Goal: Task Accomplishment & Management: Manage account settings

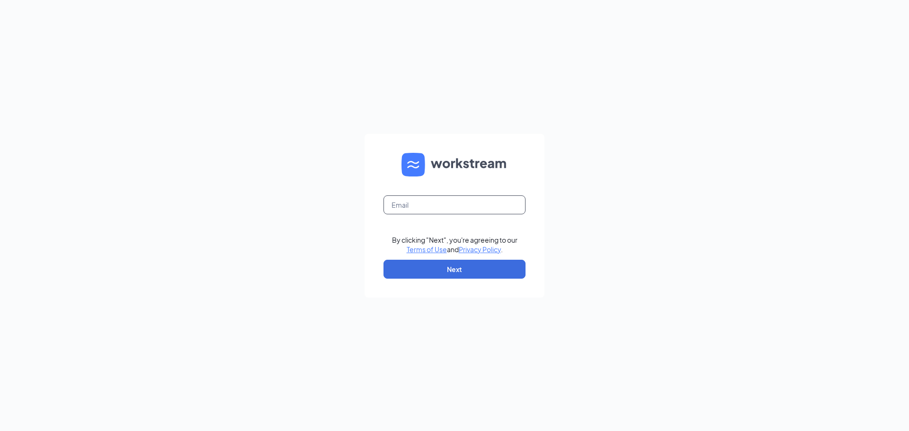
click at [449, 207] on input "text" at bounding box center [454, 205] width 142 height 19
type input "Tiffany.capps@eatchickfila.com"
click at [464, 267] on button "Next" at bounding box center [454, 269] width 142 height 19
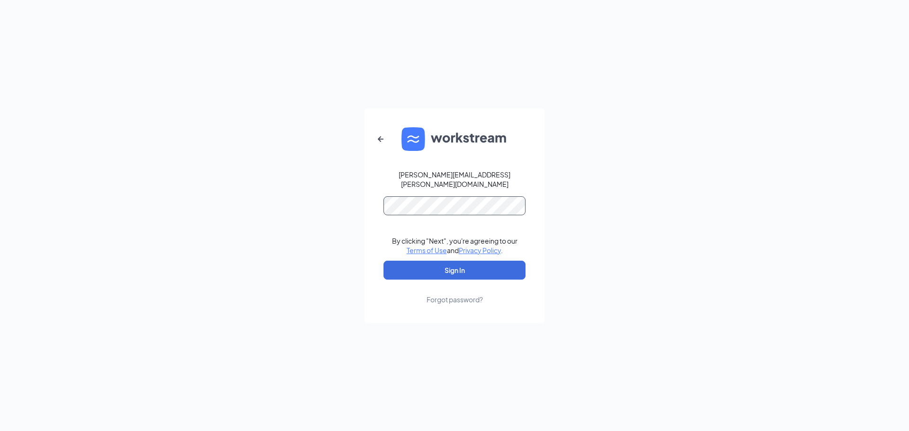
click at [383, 261] on button "Sign In" at bounding box center [454, 270] width 142 height 19
click at [489, 272] on button "Sign In" at bounding box center [454, 270] width 142 height 19
click at [383, 261] on button "Sign In" at bounding box center [454, 270] width 142 height 19
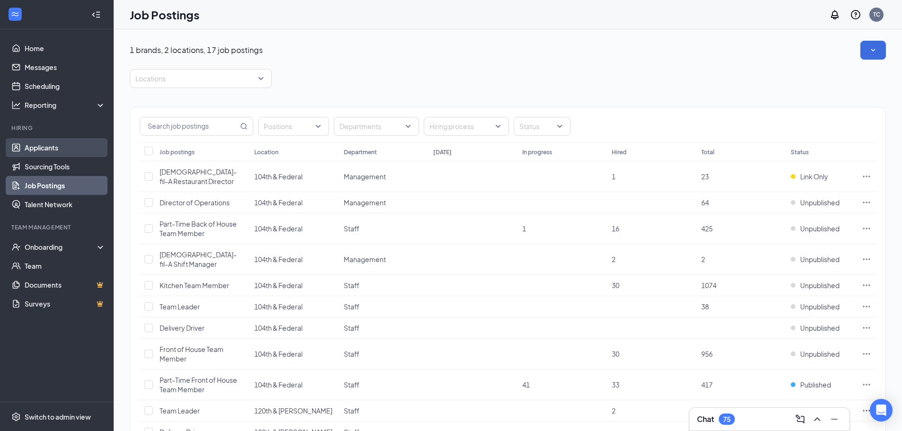
click at [68, 151] on link "Applicants" at bounding box center [65, 147] width 81 height 19
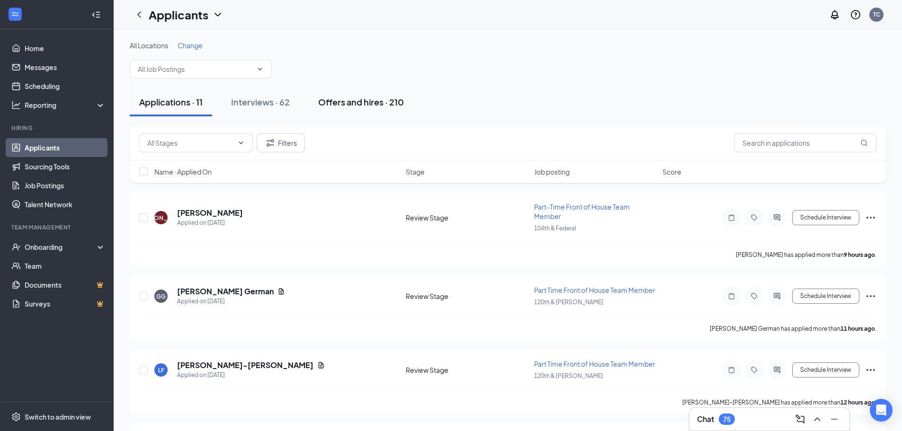
click at [366, 102] on div "Offers and hires · 210" at bounding box center [361, 102] width 86 height 12
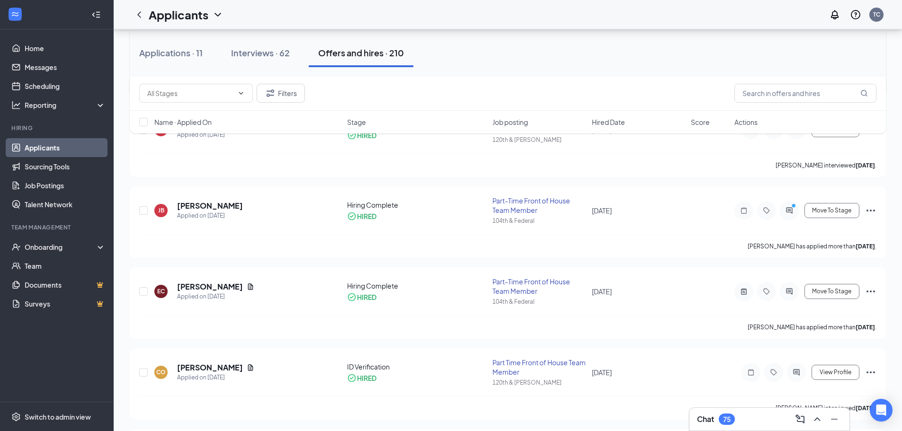
scroll to position [331, 0]
click at [871, 208] on icon "Ellipses" at bounding box center [870, 209] width 9 height 2
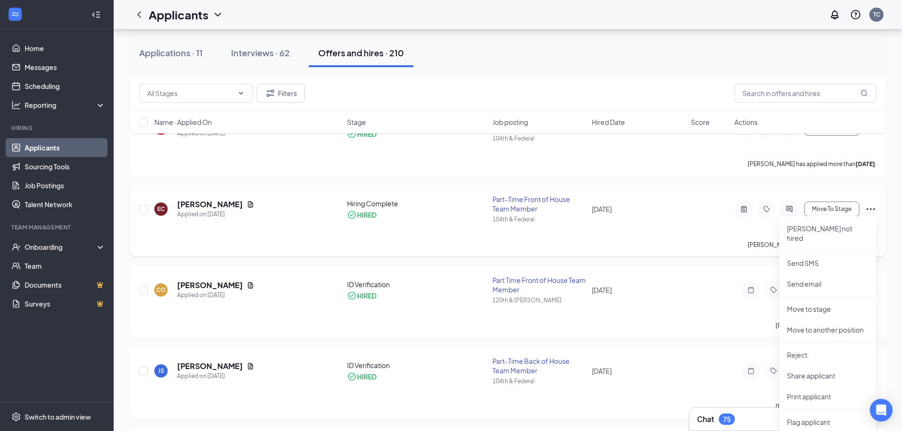
click at [871, 208] on icon "Ellipses" at bounding box center [870, 209] width 9 height 2
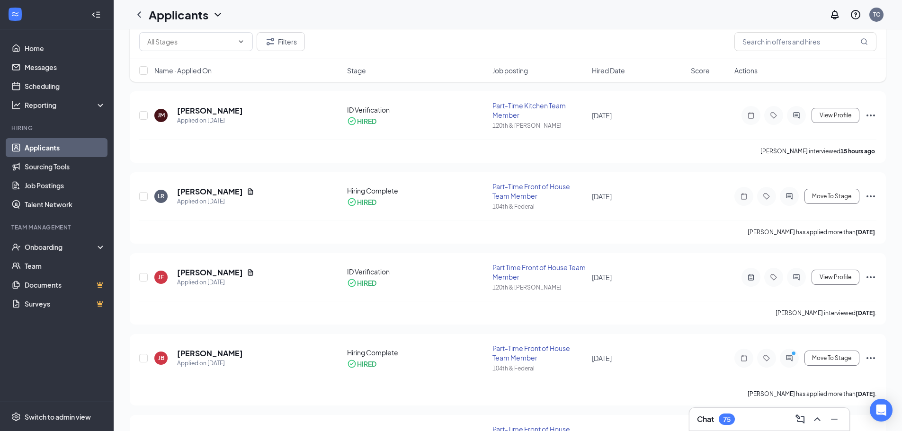
scroll to position [0, 0]
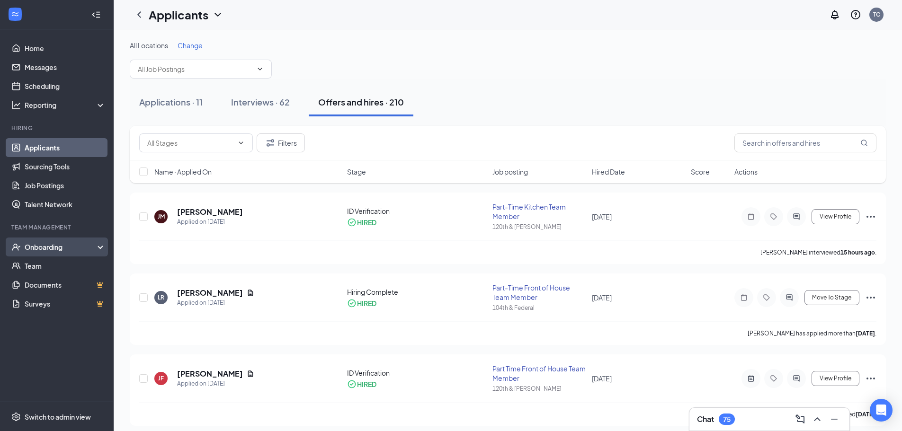
click at [44, 243] on div "Onboarding" at bounding box center [61, 246] width 73 height 9
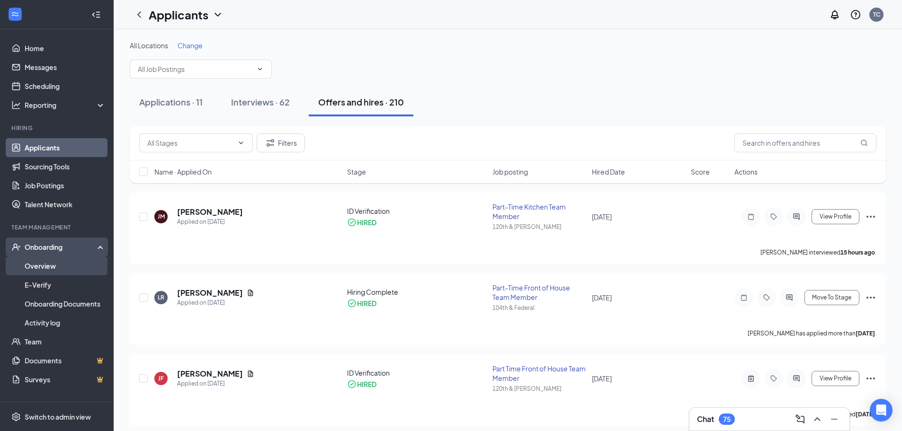
click at [46, 261] on link "Overview" at bounding box center [65, 266] width 81 height 19
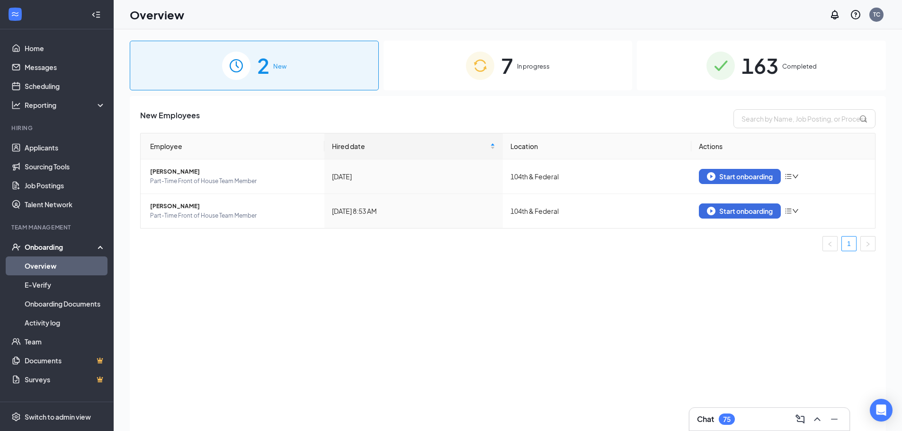
click at [500, 79] on div "7 In progress" at bounding box center [507, 66] width 249 height 50
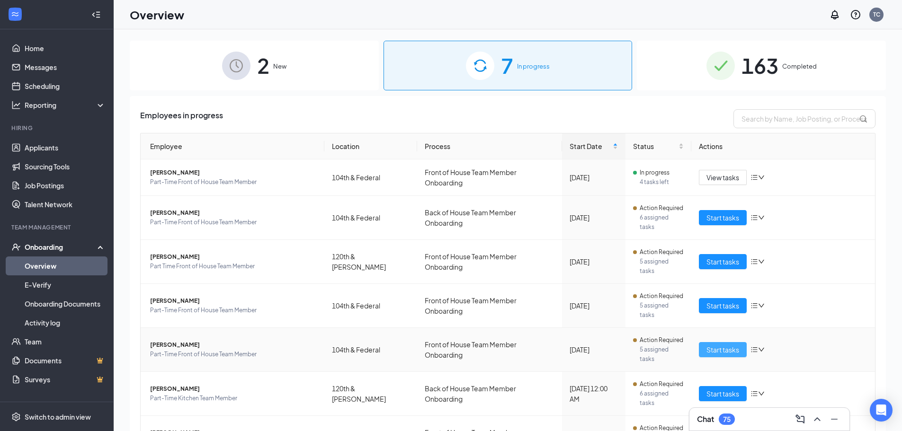
click at [714, 345] on span "Start tasks" at bounding box center [722, 350] width 33 height 10
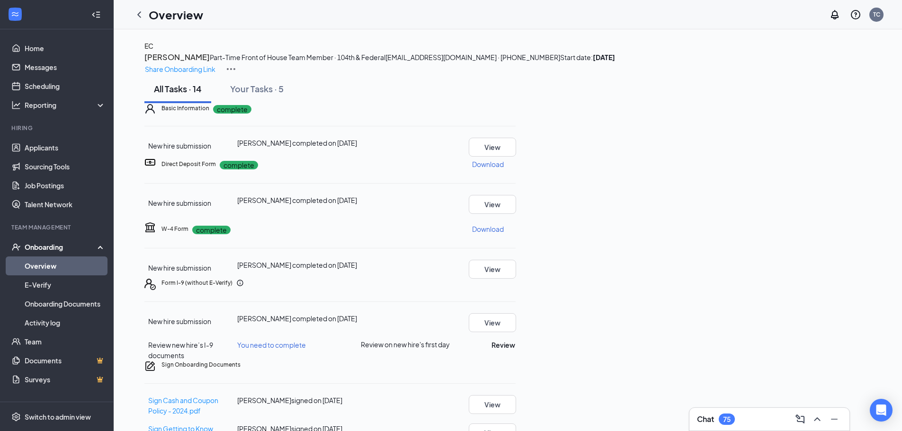
scroll to position [52, 0]
click at [138, 265] on div "EC [PERSON_NAME] Part-Time Front of House Team Member · 104th & Federal [EMAIL_…" at bounding box center [508, 357] width 756 height 632
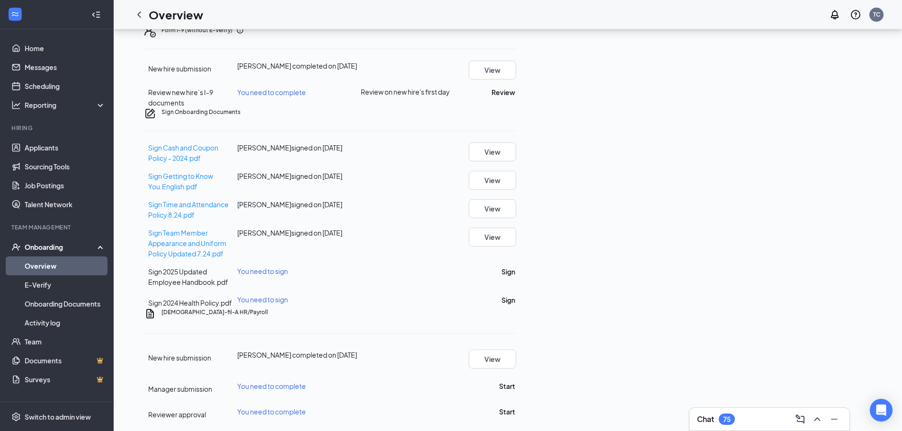
scroll to position [0, 0]
drag, startPoint x: 428, startPoint y: 235, endPoint x: 394, endPoint y: 279, distance: 55.7
click at [394, 279] on div "Basic Information complete New hire submission [PERSON_NAME] completed on [DATE…" at bounding box center [329, 135] width 371 height 570
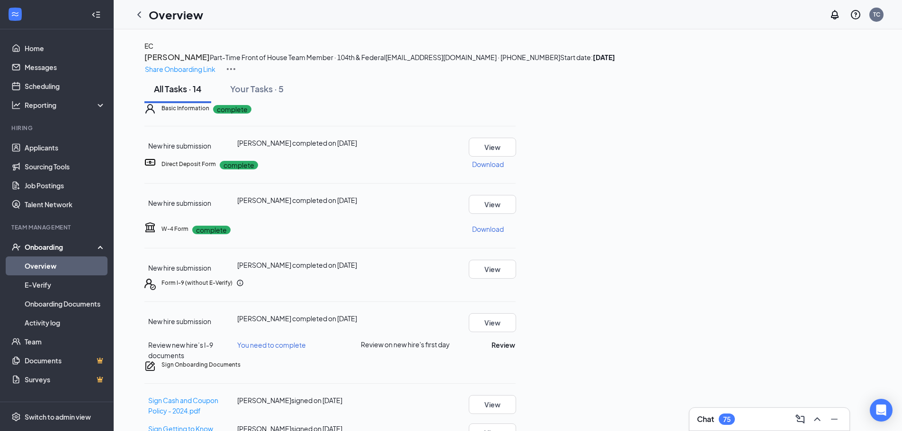
click at [724, 418] on div "75" at bounding box center [727, 420] width 8 height 8
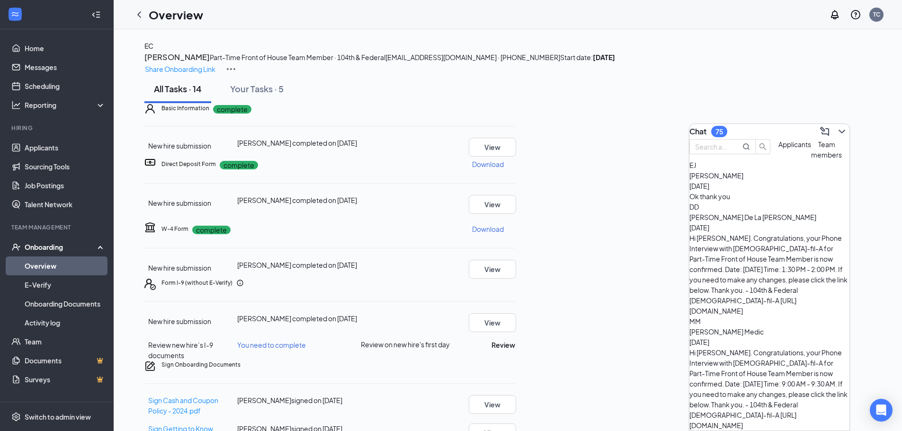
click at [811, 159] on span "Team members" at bounding box center [826, 149] width 31 height 19
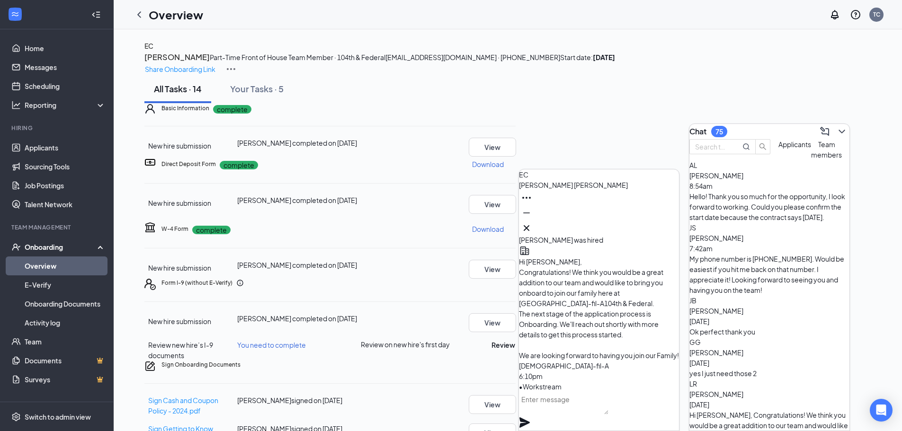
click at [594, 413] on textarea at bounding box center [563, 403] width 89 height 23
type textarea "H"
click at [433, 103] on div "All Tasks · 14 Your Tasks · 5" at bounding box center [507, 89] width 727 height 28
click at [532, 225] on icon "Cross" at bounding box center [526, 228] width 11 height 11
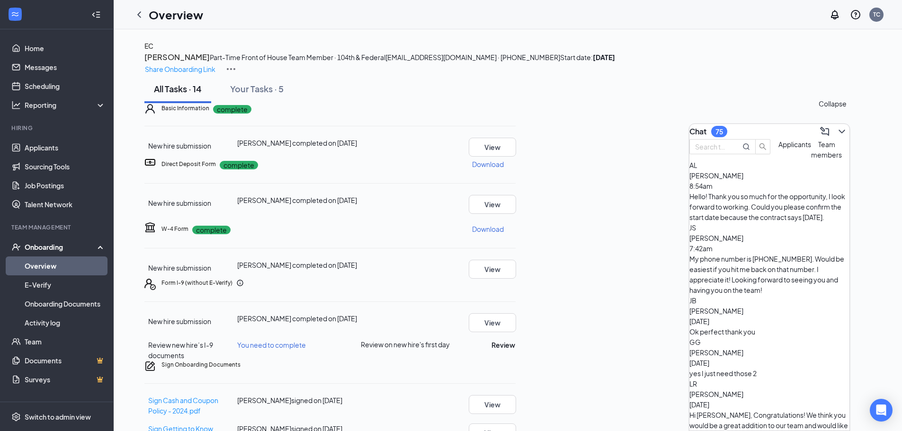
click at [836, 131] on icon "ChevronDown" at bounding box center [841, 131] width 11 height 11
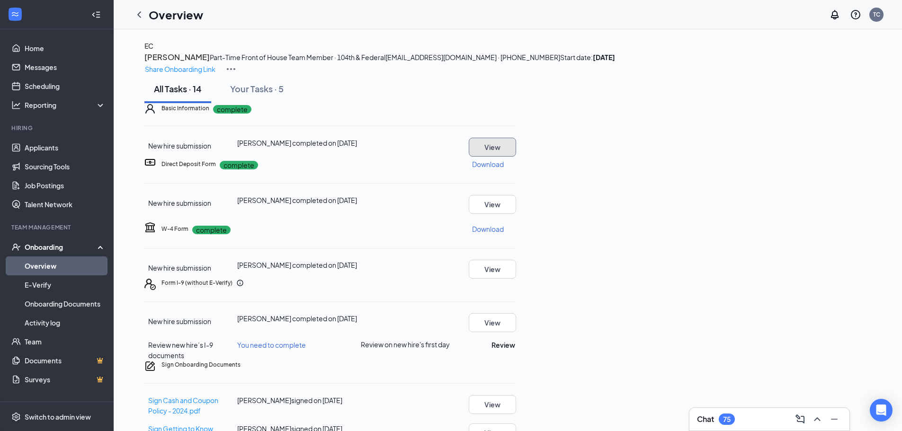
click at [516, 157] on button "View" at bounding box center [492, 147] width 47 height 19
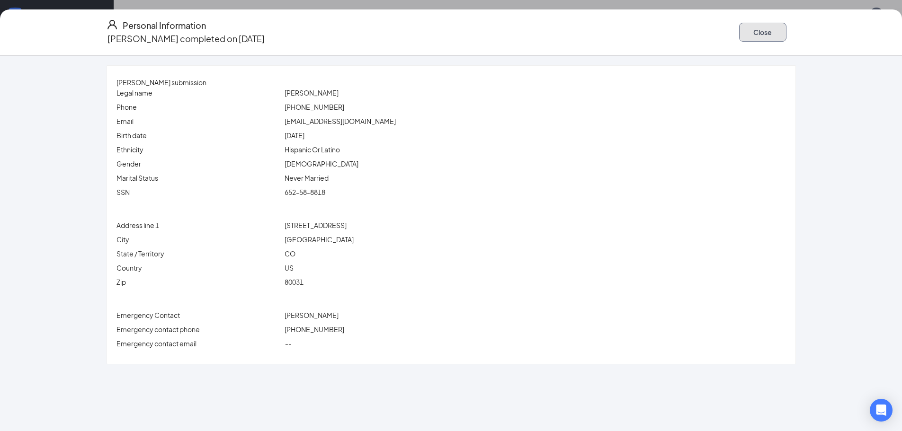
click at [739, 26] on button "Close" at bounding box center [762, 32] width 47 height 19
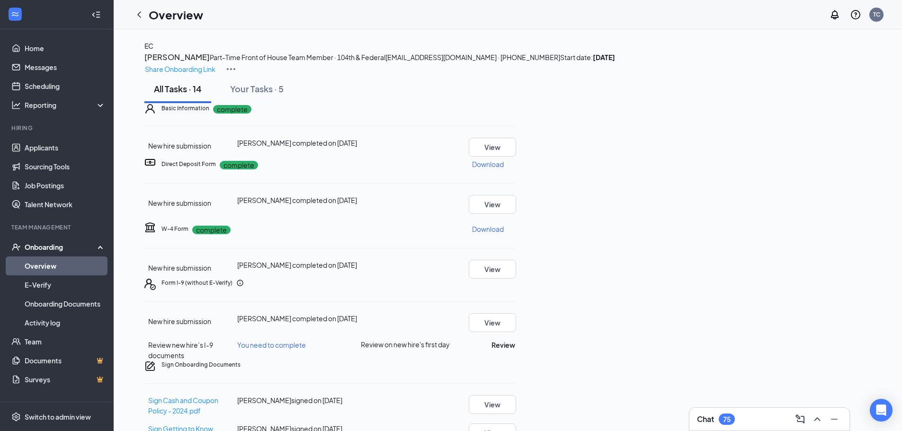
click at [755, 418] on div "Chat 75" at bounding box center [769, 419] width 145 height 15
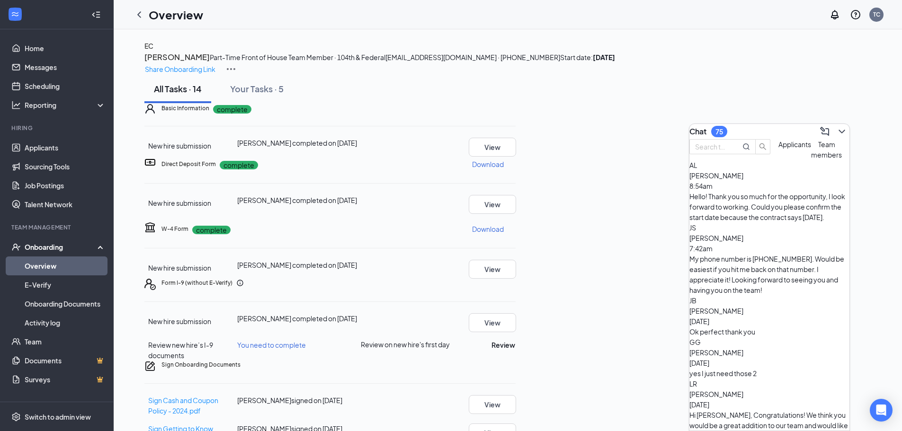
click at [756, 368] on div "yes I just need those 2" at bounding box center [769, 373] width 160 height 10
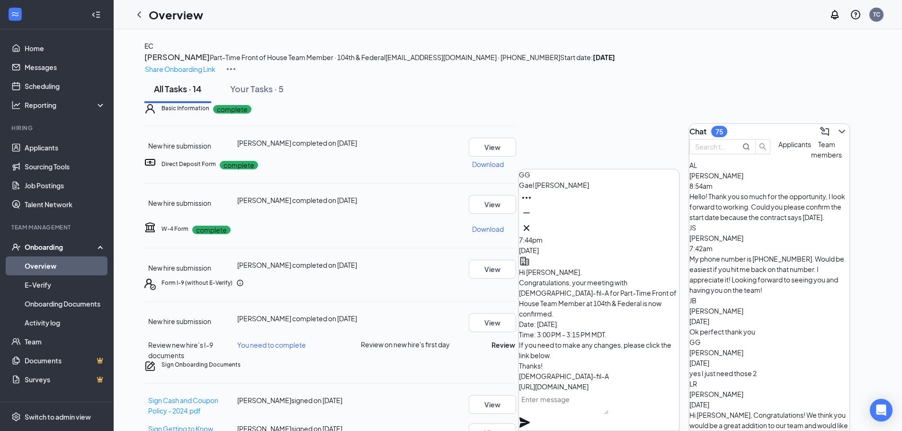
scroll to position [0, 0]
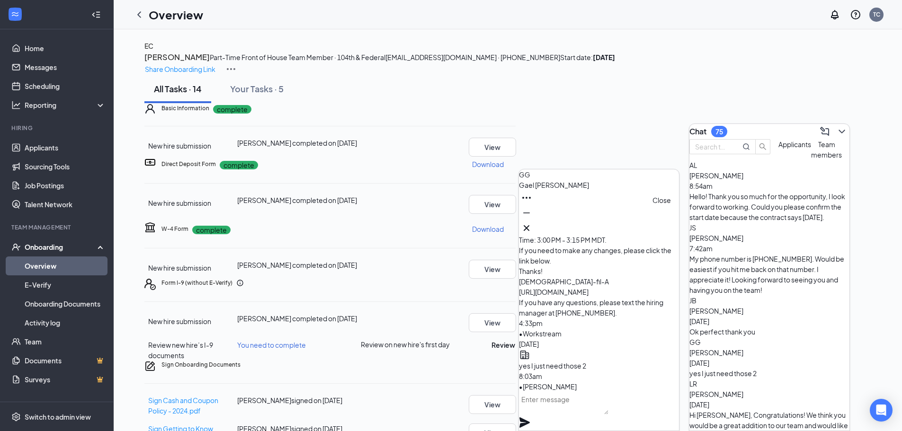
click at [532, 226] on icon "Cross" at bounding box center [526, 228] width 11 height 11
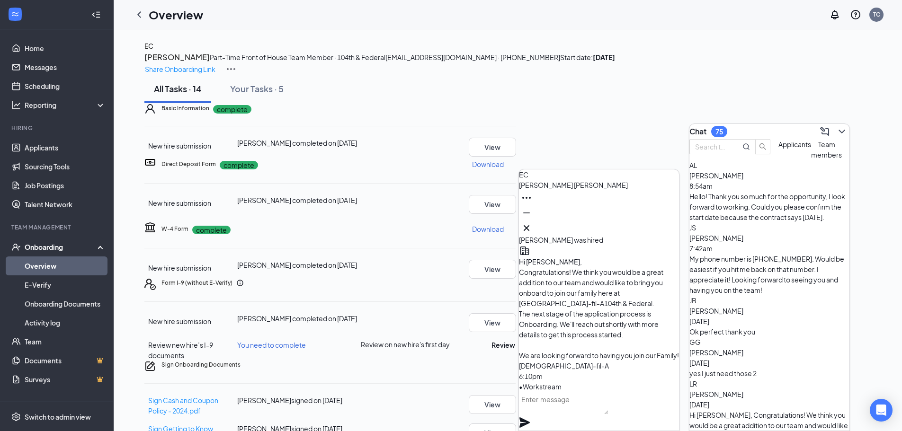
click at [589, 412] on textarea at bounding box center [563, 403] width 89 height 23
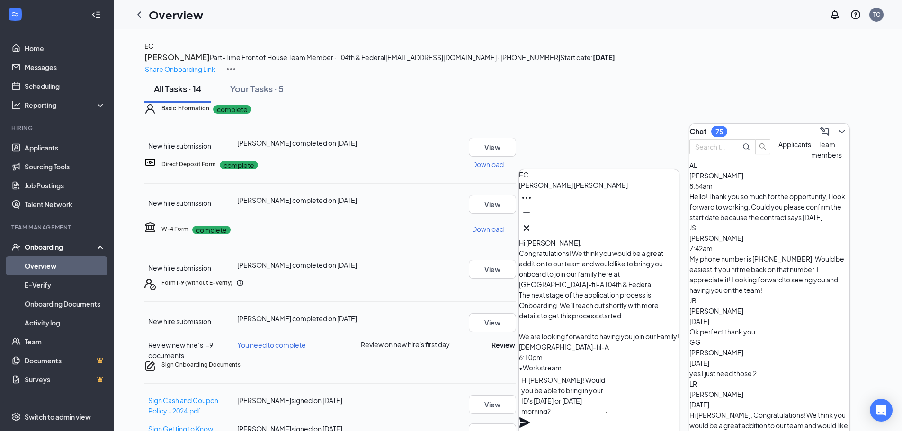
type textarea "Hi [PERSON_NAME]! Would you be able to bring in your ID's [DATE] or [DATE] morn…"
drag, startPoint x: 606, startPoint y: 414, endPoint x: 458, endPoint y: 372, distance: 154.6
click at [461, 372] on div "EC [PERSON_NAME][DATE] Hi [PERSON_NAME]. Unfortunately, we had to reschedule yo…" at bounding box center [508, 356] width 788 height 655
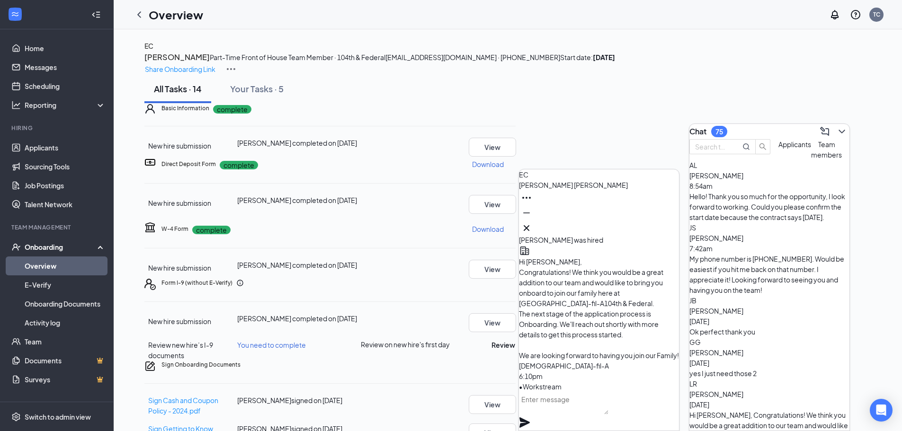
click at [532, 223] on icon "Cross" at bounding box center [526, 228] width 11 height 11
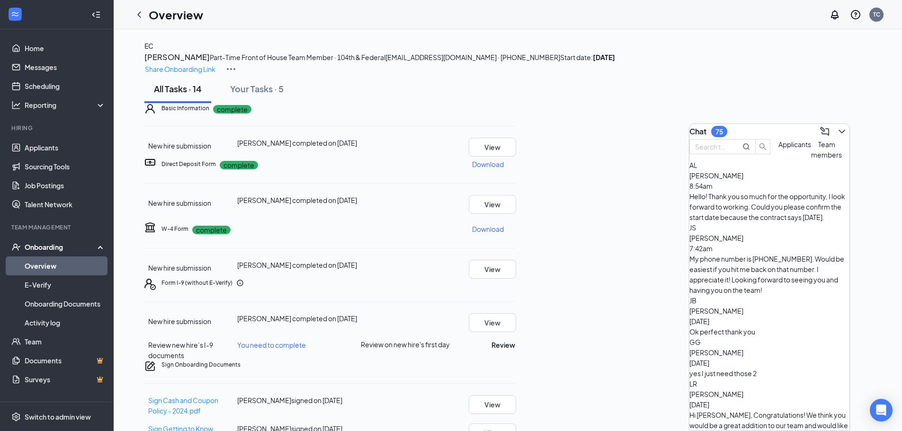
click at [842, 124] on div "Chat 75" at bounding box center [769, 131] width 160 height 15
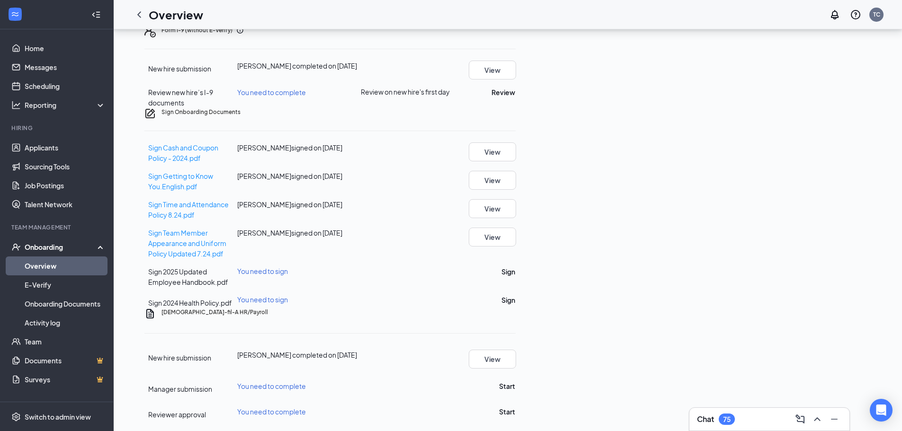
scroll to position [128, 0]
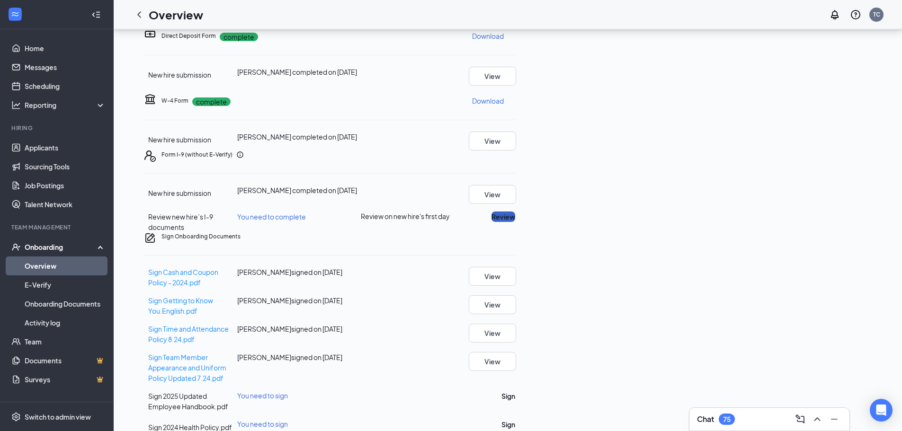
click at [515, 222] on button "Review" at bounding box center [503, 217] width 24 height 10
